Goal: Information Seeking & Learning: Understand process/instructions

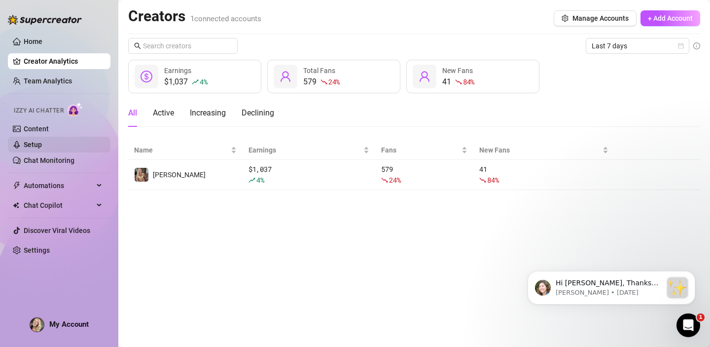
click at [36, 144] on link "Setup" at bounding box center [33, 145] width 18 height 8
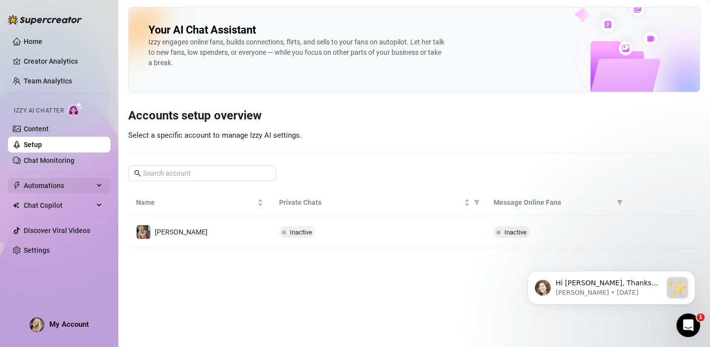
click at [45, 187] on span "Automations" at bounding box center [59, 186] width 70 height 16
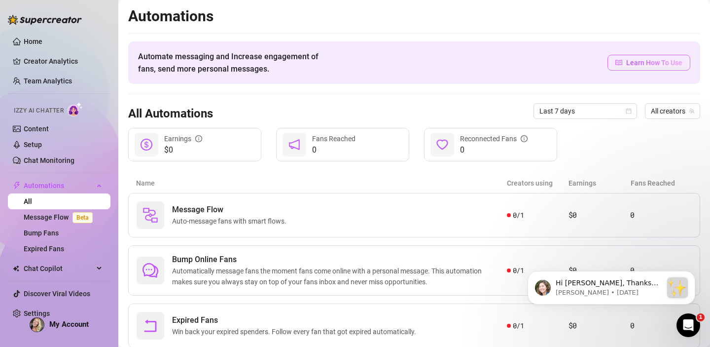
click at [644, 61] on span "Learn How To Use" at bounding box center [654, 62] width 56 height 11
